Goal: Task Accomplishment & Management: Manage account settings

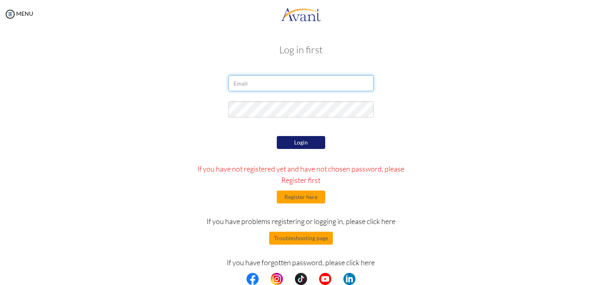
click at [273, 83] on input "email" at bounding box center [300, 83] width 145 height 16
click at [0, 0] on div at bounding box center [0, 0] width 0 height 0
click at [298, 79] on input "email" at bounding box center [300, 83] width 145 height 16
type input "[EMAIL_ADDRESS][DOMAIN_NAME]"
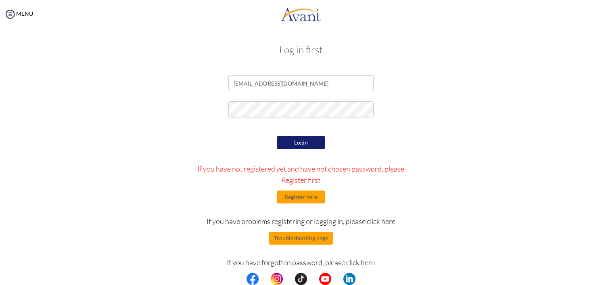
click at [294, 146] on button "Login" at bounding box center [301, 142] width 48 height 13
click at [301, 140] on button "Login" at bounding box center [301, 142] width 48 height 13
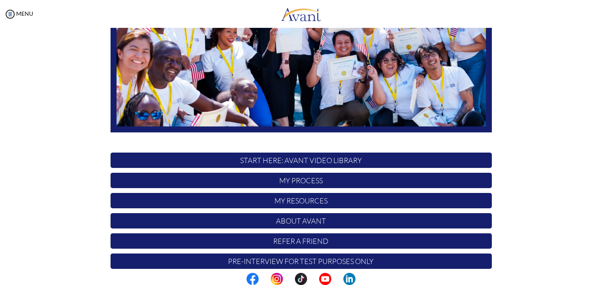
scroll to position [163, 0]
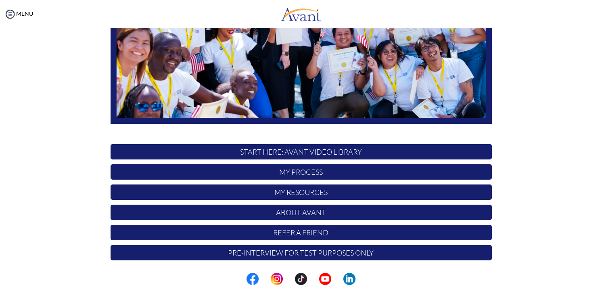
click at [295, 169] on p "My Process" at bounding box center [301, 171] width 381 height 15
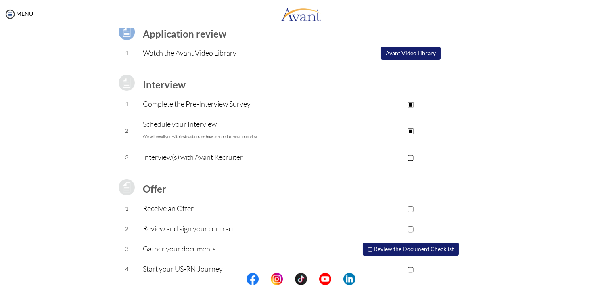
scroll to position [80, 0]
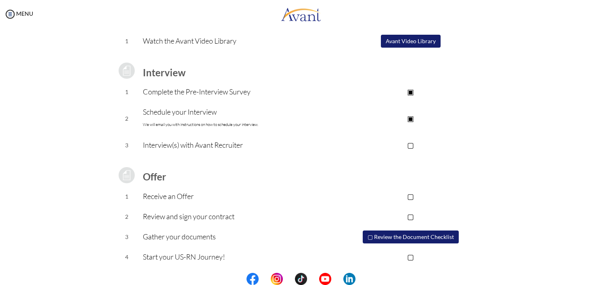
click at [412, 146] on p "▢" at bounding box center [411, 144] width 162 height 11
click at [408, 196] on p "▢" at bounding box center [411, 195] width 162 height 11
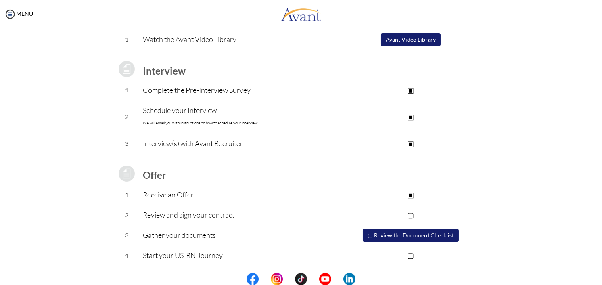
click at [410, 216] on p "▢" at bounding box center [411, 214] width 162 height 11
click at [399, 235] on button "▢ Review the Document Checklist" at bounding box center [411, 235] width 96 height 13
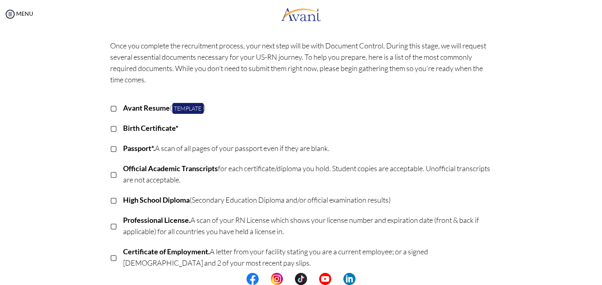
scroll to position [10, 0]
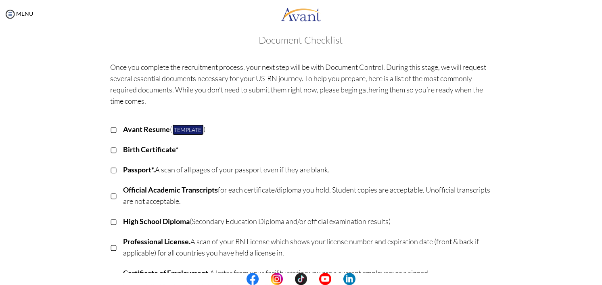
click at [184, 129] on link "Template" at bounding box center [187, 129] width 31 height 11
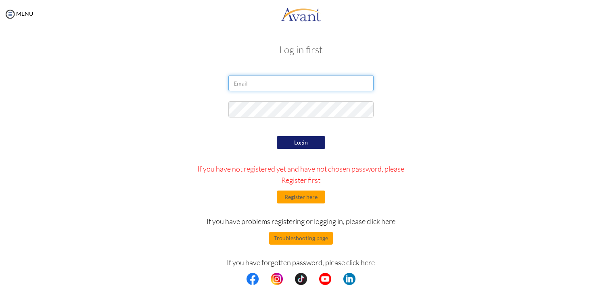
click at [266, 86] on input "email" at bounding box center [300, 83] width 145 height 16
type input "[EMAIL_ADDRESS][DOMAIN_NAME]"
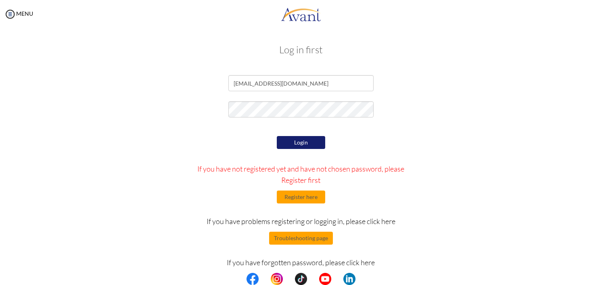
click at [300, 143] on button "Login" at bounding box center [301, 142] width 48 height 13
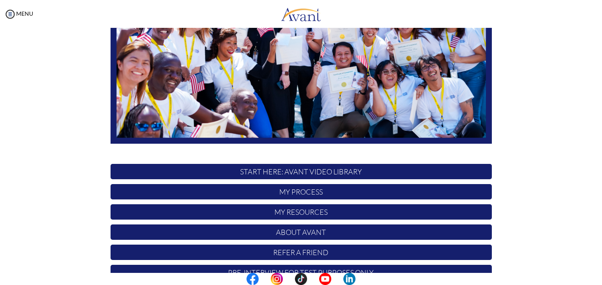
scroll to position [163, 0]
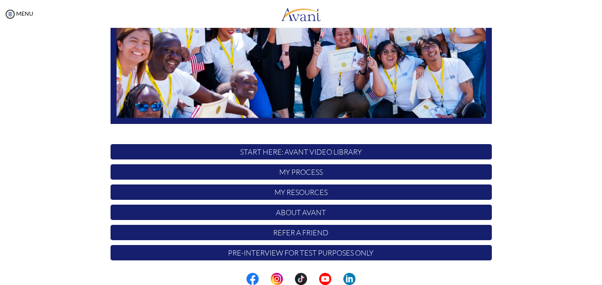
click at [297, 167] on p "My Process" at bounding box center [301, 171] width 381 height 15
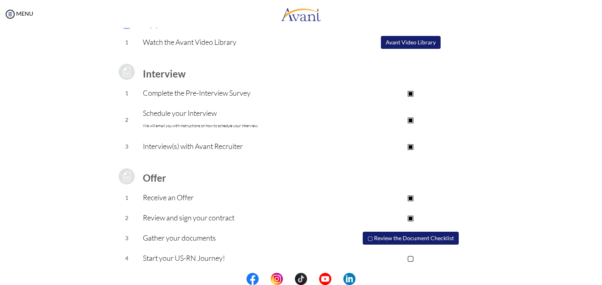
scroll to position [82, 0]
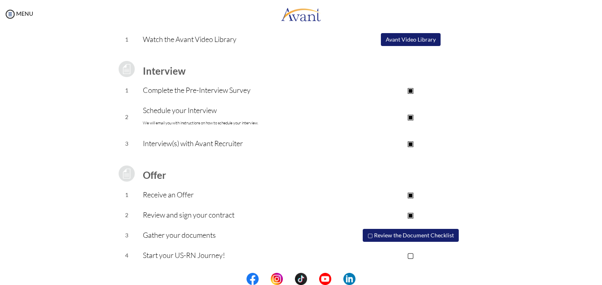
click at [415, 235] on button "▢ Review the Document Checklist" at bounding box center [411, 235] width 96 height 13
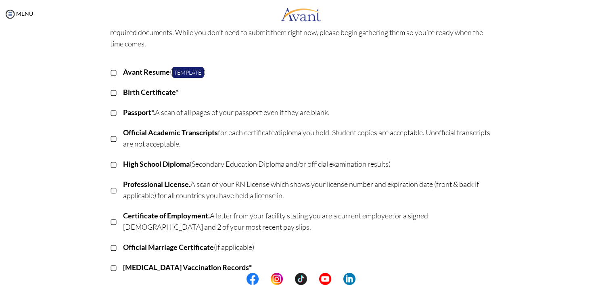
scroll to position [80, 0]
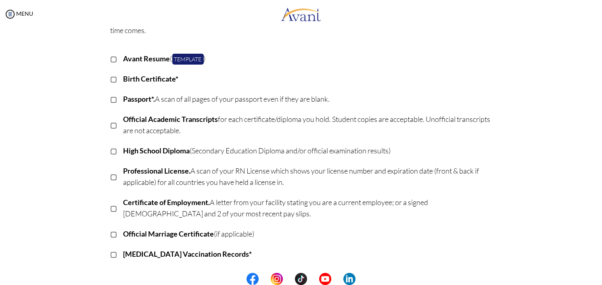
click at [111, 97] on p "▢" at bounding box center [114, 98] width 7 height 11
click at [112, 126] on p "▢" at bounding box center [114, 124] width 7 height 11
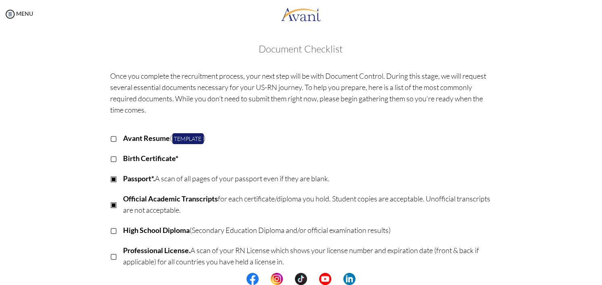
scroll to position [0, 0]
click at [14, 10] on img at bounding box center [10, 14] width 12 height 12
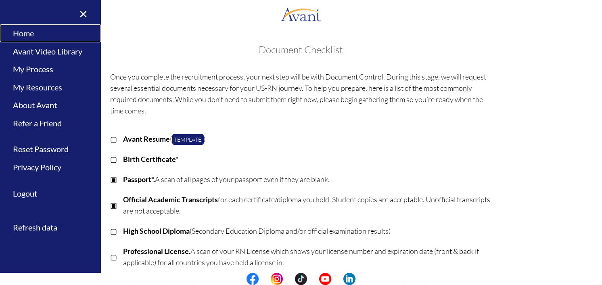
click at [25, 28] on link "Home" at bounding box center [50, 33] width 101 height 18
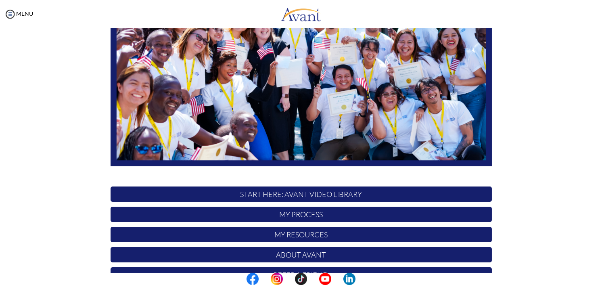
scroll to position [163, 0]
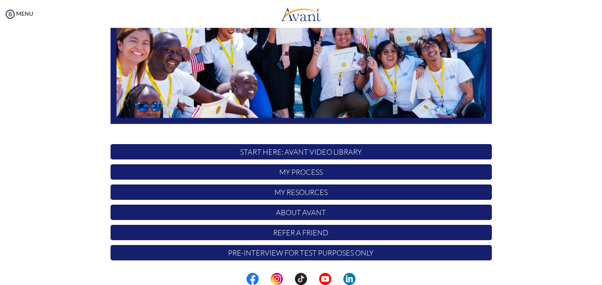
click at [329, 190] on p "My Resources" at bounding box center [301, 191] width 381 height 15
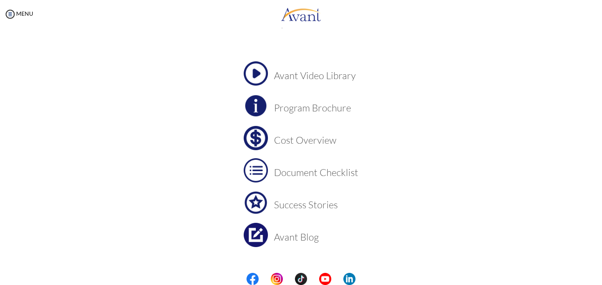
scroll to position [41, 0]
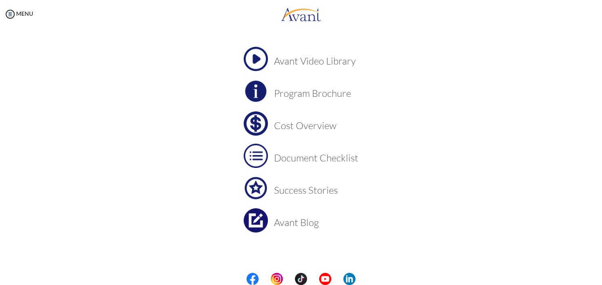
click at [295, 124] on h3 "Cost Overview" at bounding box center [316, 125] width 84 height 10
click at [290, 94] on h3 "Program Brochure" at bounding box center [316, 93] width 84 height 10
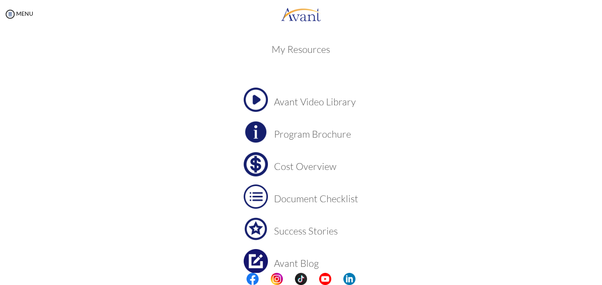
scroll to position [0, 0]
click at [11, 10] on img at bounding box center [10, 14] width 12 height 12
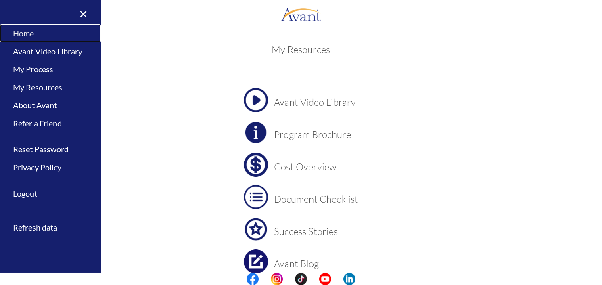
click at [42, 32] on link "Home" at bounding box center [50, 33] width 101 height 18
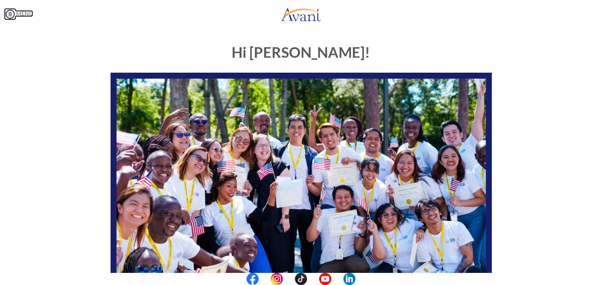
click at [7, 12] on img at bounding box center [10, 14] width 12 height 12
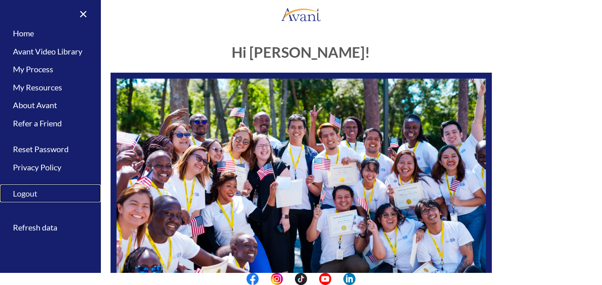
click at [25, 192] on link "Logout" at bounding box center [50, 193] width 101 height 18
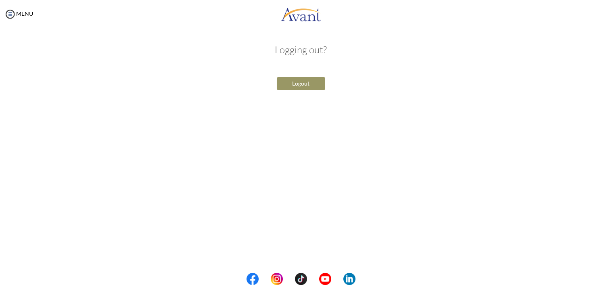
click at [309, 90] on button "Logout" at bounding box center [301, 83] width 48 height 13
